Goal: Task Accomplishment & Management: Use online tool/utility

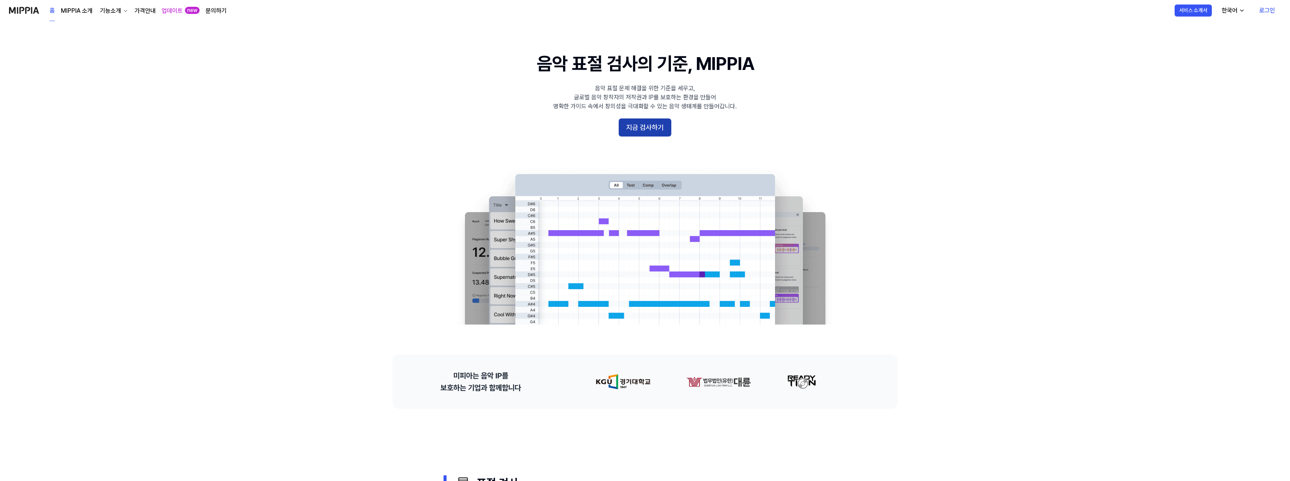
click at [652, 128] on button "지금 검사하기" at bounding box center [645, 127] width 53 height 18
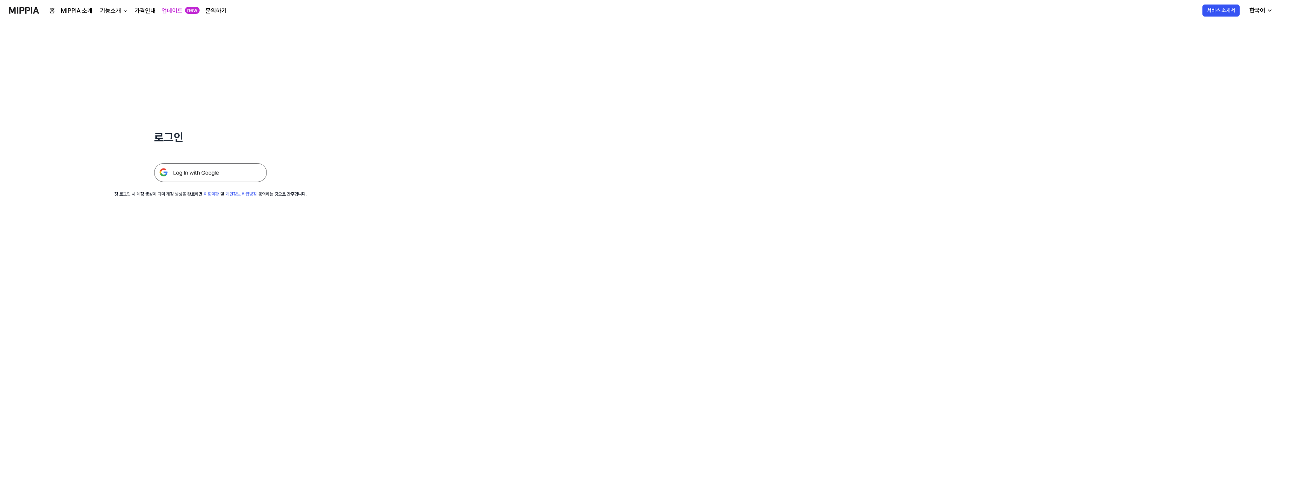
click at [199, 170] on img at bounding box center [210, 172] width 113 height 19
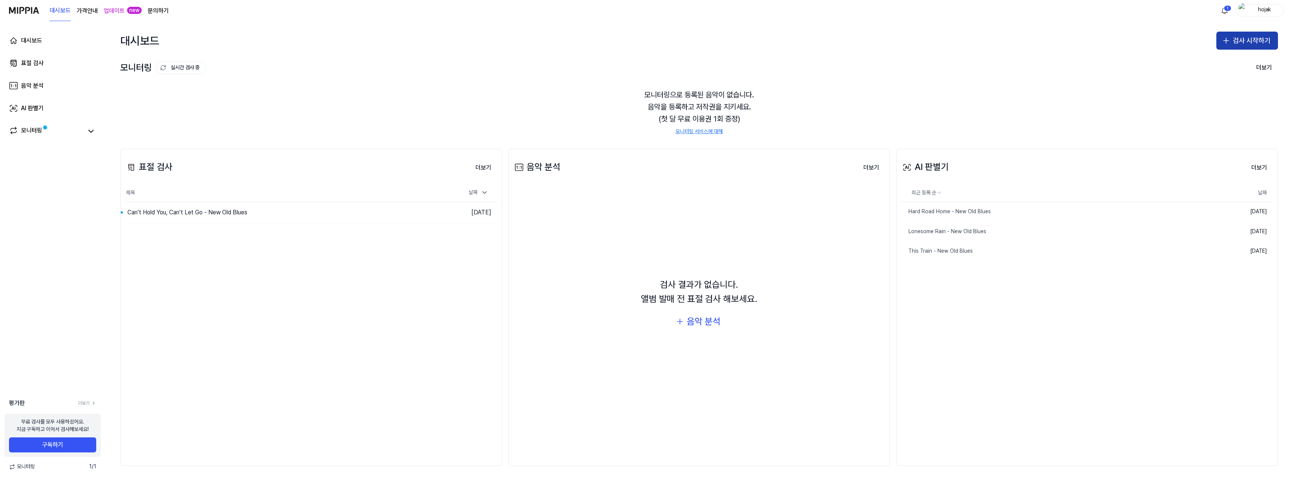
click at [1260, 42] on button "검사 시작하기" at bounding box center [1247, 41] width 62 height 18
click at [936, 167] on div "AI 판별기" at bounding box center [925, 167] width 48 height 14
click at [1262, 163] on button "더보기" at bounding box center [1259, 167] width 28 height 15
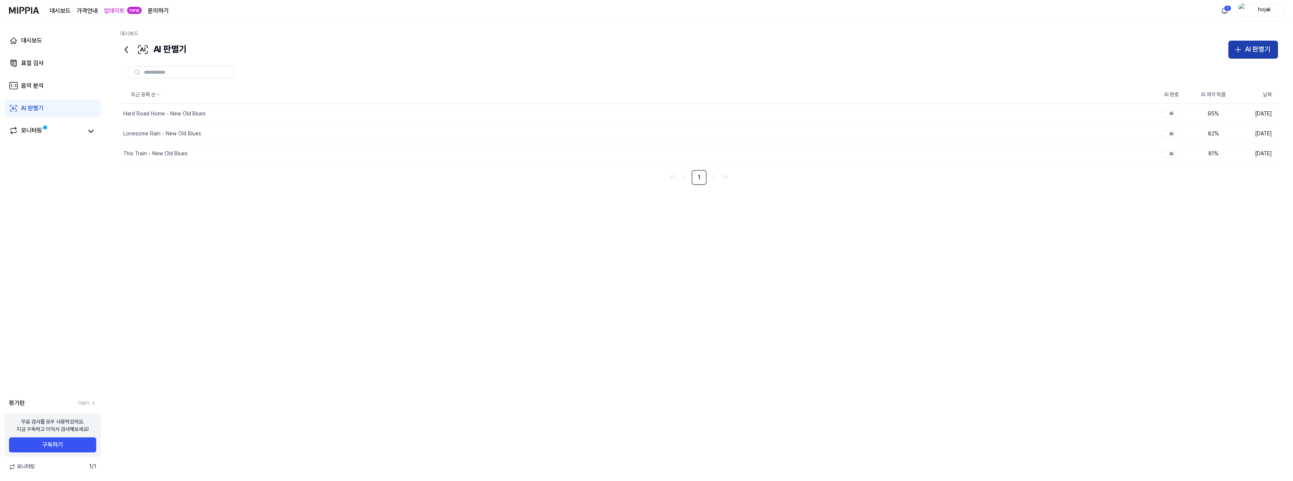
click at [1261, 50] on div "AI 판별기" at bounding box center [1258, 49] width 26 height 11
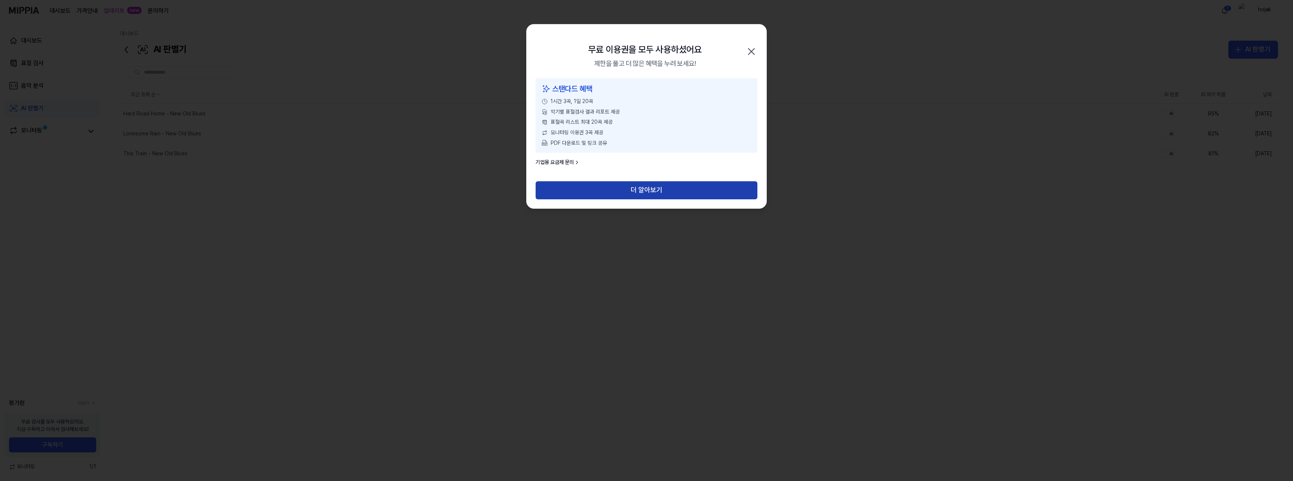
click at [635, 193] on button "더 알아보기" at bounding box center [647, 190] width 222 height 18
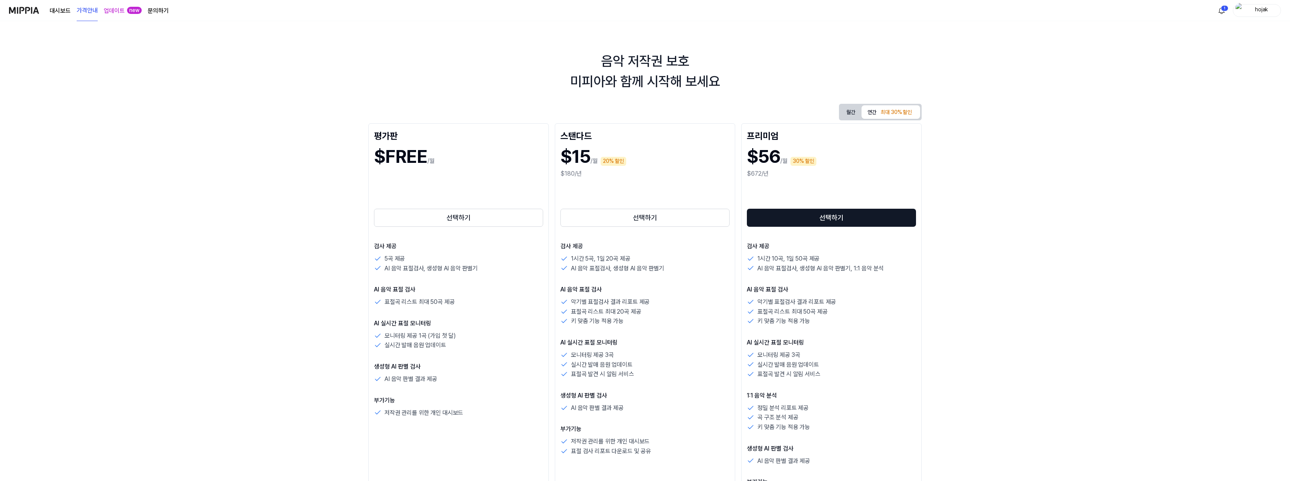
click at [398, 163] on h1 "$FREE" at bounding box center [400, 156] width 53 height 25
click at [465, 220] on button "선택하기" at bounding box center [458, 218] width 169 height 18
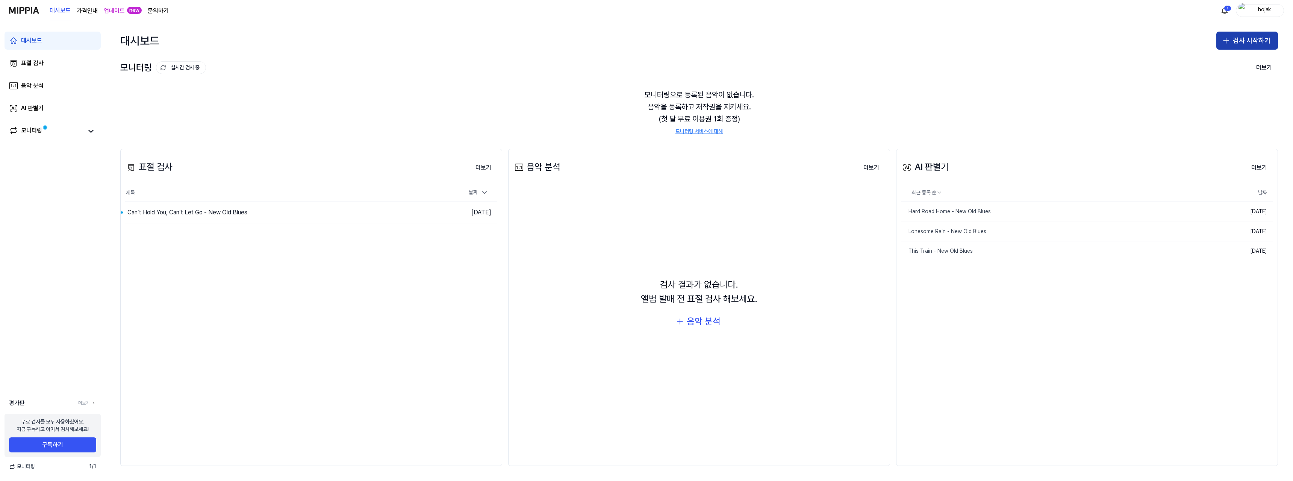
click at [1251, 41] on button "검사 시작하기" at bounding box center [1247, 41] width 62 height 18
click at [1234, 90] on button "AI 판별기" at bounding box center [1232, 89] width 83 height 14
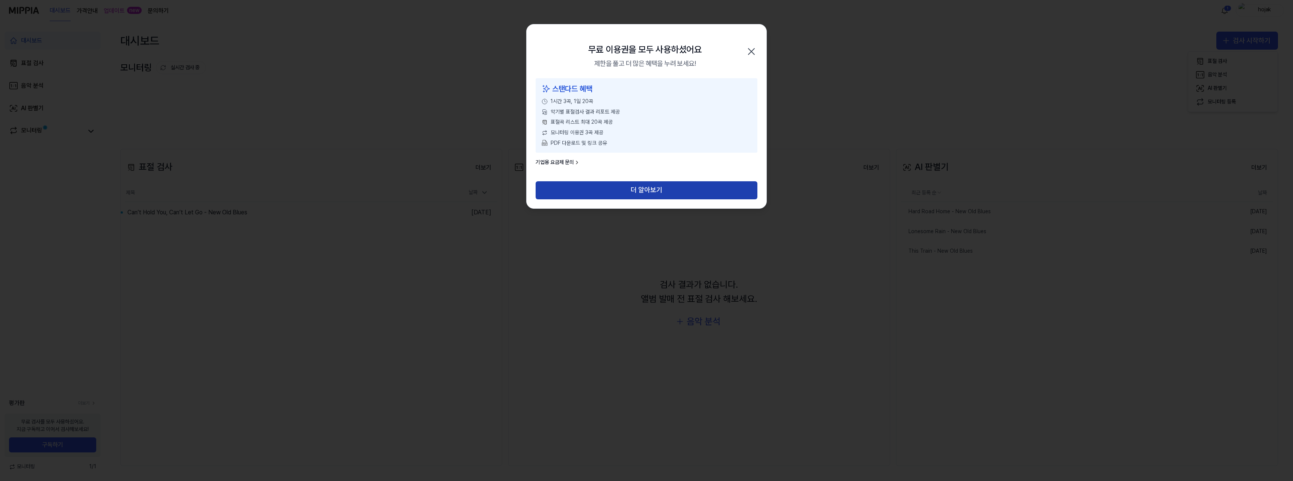
click at [664, 189] on button "더 알아보기" at bounding box center [647, 190] width 222 height 18
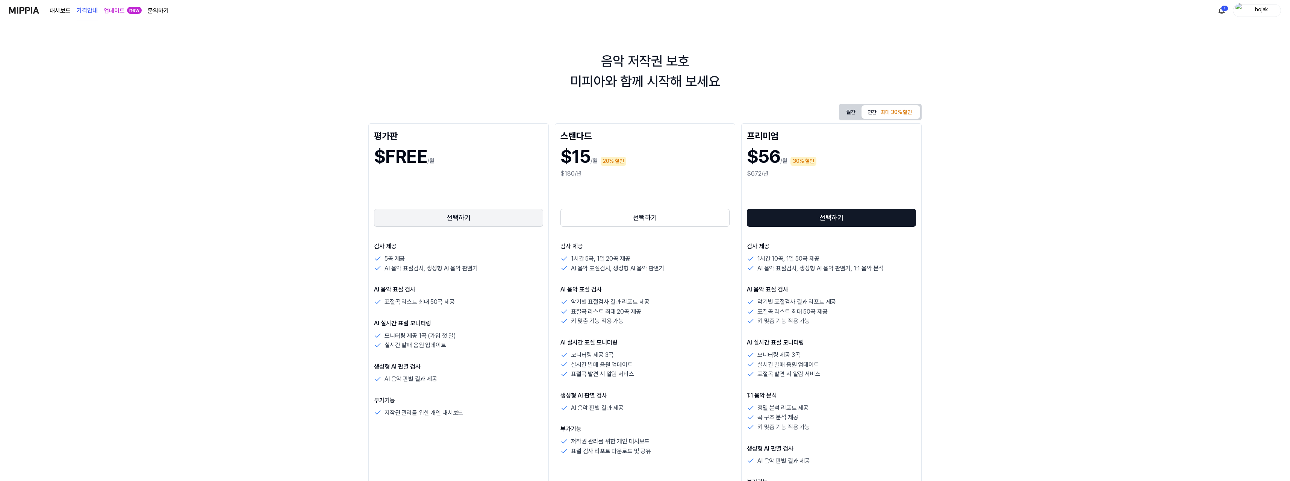
click at [501, 224] on button "선택하기" at bounding box center [458, 218] width 169 height 18
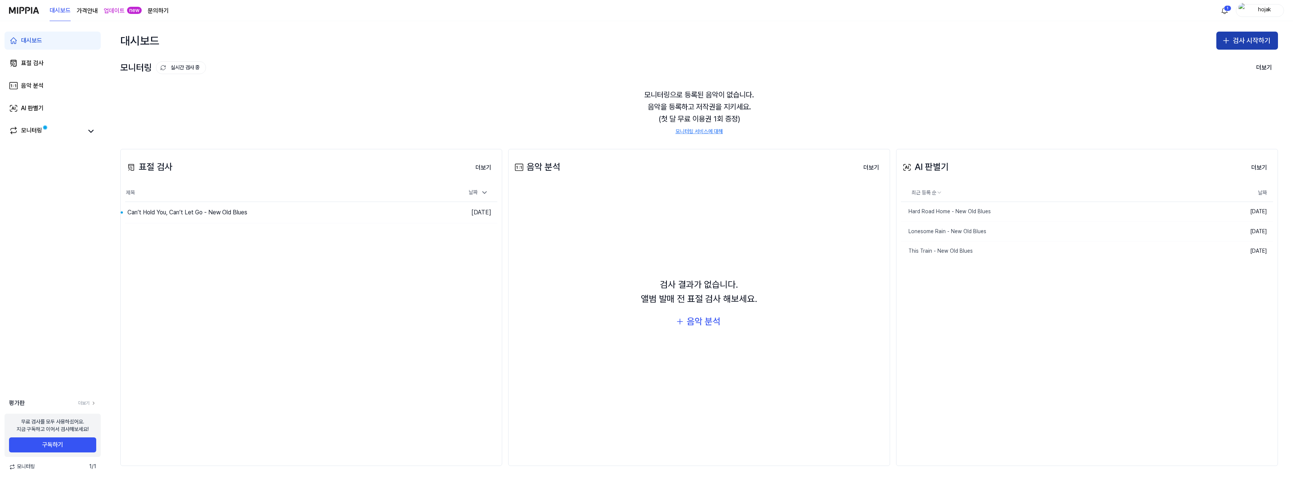
click at [1245, 37] on button "검사 시작하기" at bounding box center [1247, 41] width 62 height 18
click at [1239, 87] on button "AI 판별기" at bounding box center [1232, 89] width 83 height 14
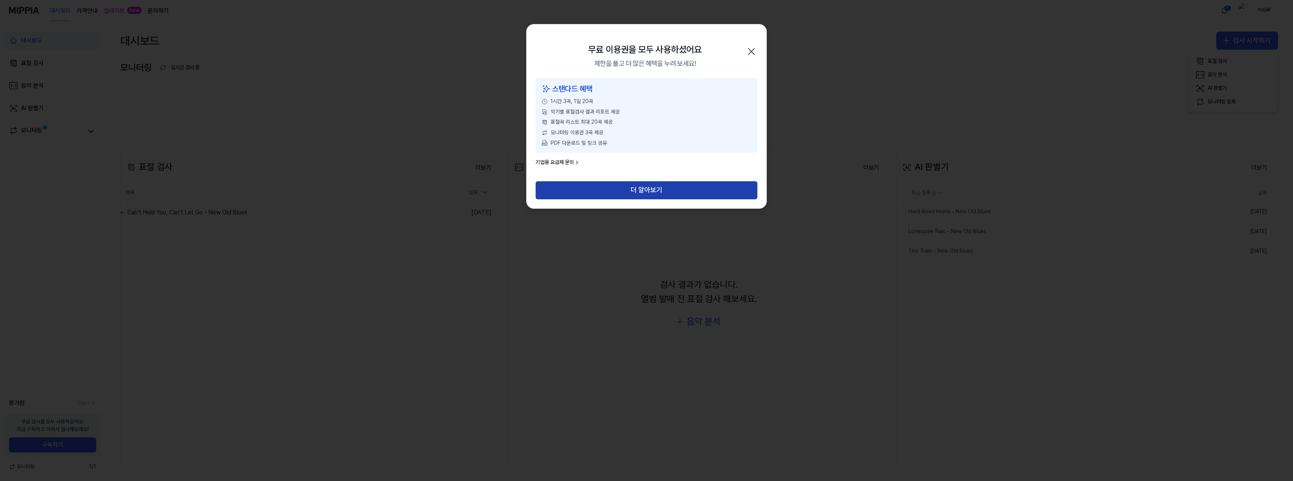
click at [622, 190] on button "더 알아보기" at bounding box center [647, 190] width 222 height 18
